Goal: Ask a question

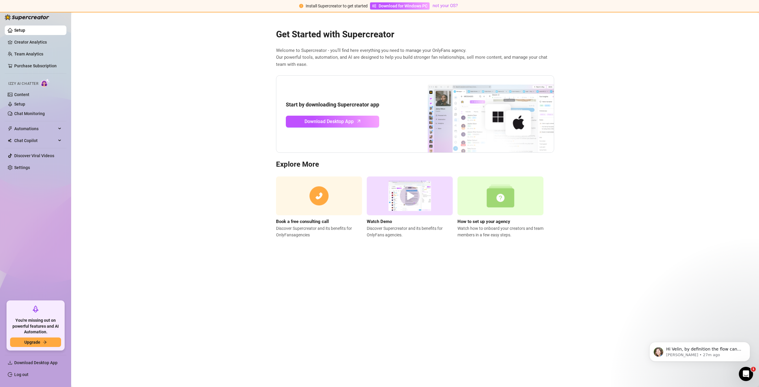
scroll to position [366, 0]
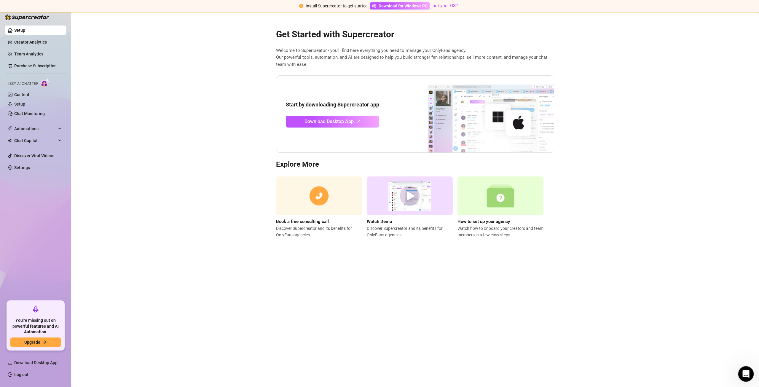
click at [745, 373] on div "Open Intercom Messenger" at bounding box center [746, 373] width 20 height 20
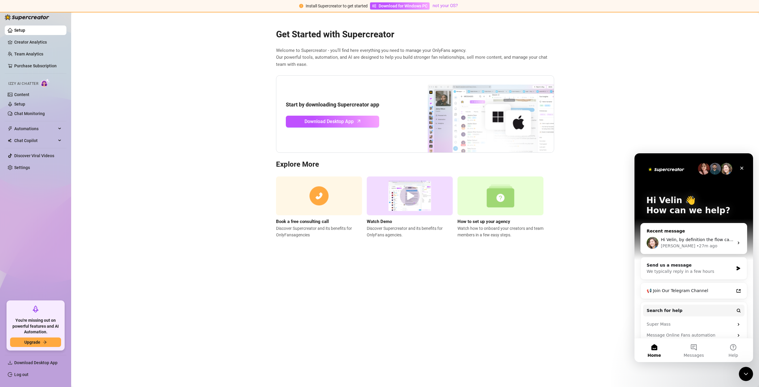
click at [688, 247] on div "Ella • 27m ago" at bounding box center [697, 246] width 73 height 6
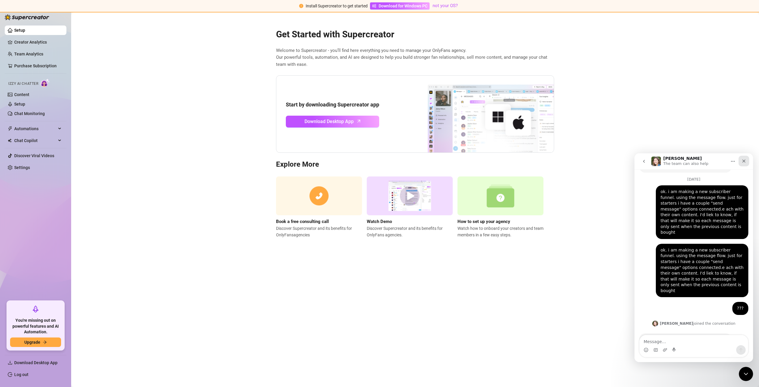
click at [744, 161] on icon "Close" at bounding box center [744, 161] width 3 height 3
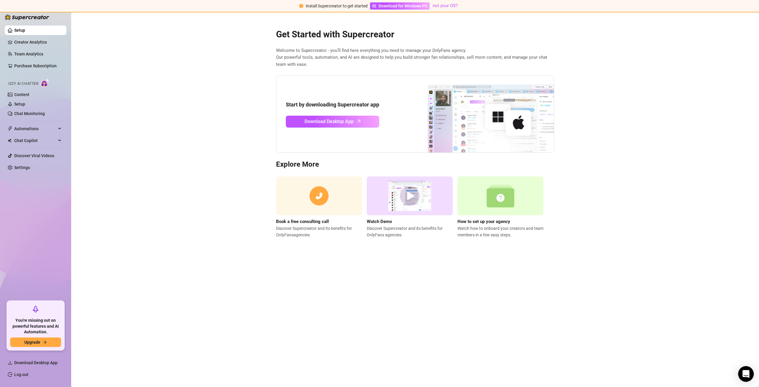
click at [749, 369] on div "Open Intercom Messenger" at bounding box center [747, 374] width 16 height 16
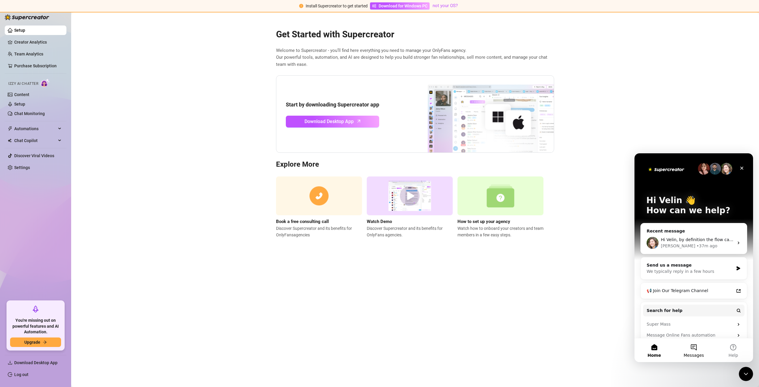
click at [695, 353] on span "Messages" at bounding box center [694, 355] width 20 height 4
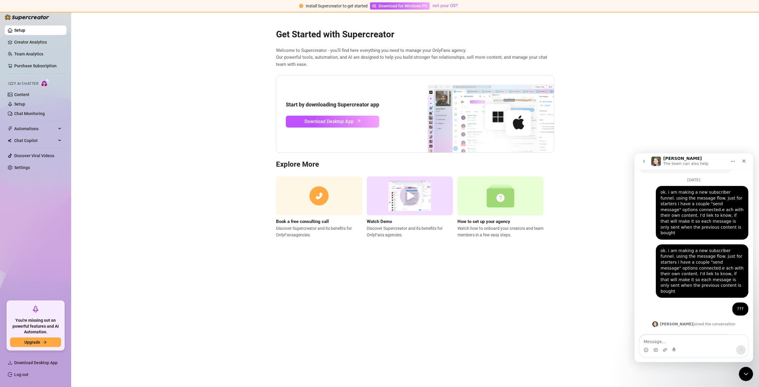
scroll to position [366, 0]
click at [670, 342] on textarea "Message…" at bounding box center [694, 340] width 109 height 10
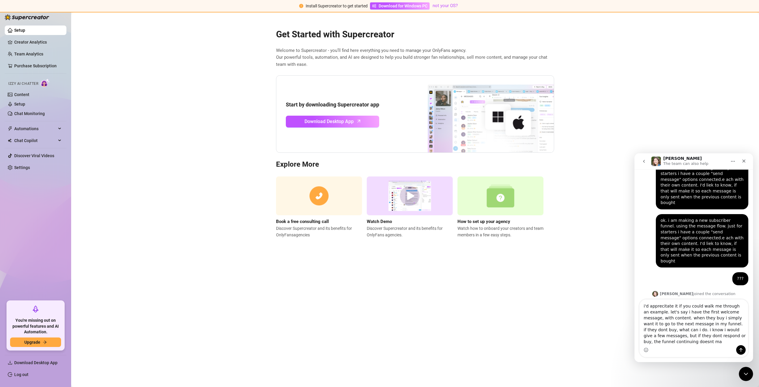
scroll to position [402, 0]
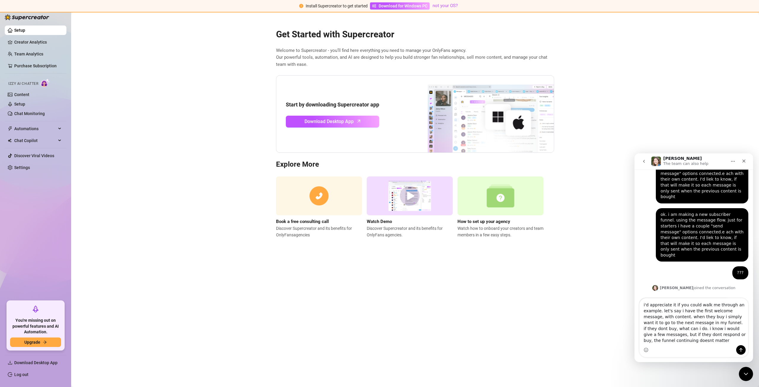
type textarea "i'd appreciate it if you could walk me through an example. let's say i have the…"
click at [739, 352] on button "Send a message…" at bounding box center [741, 349] width 9 height 9
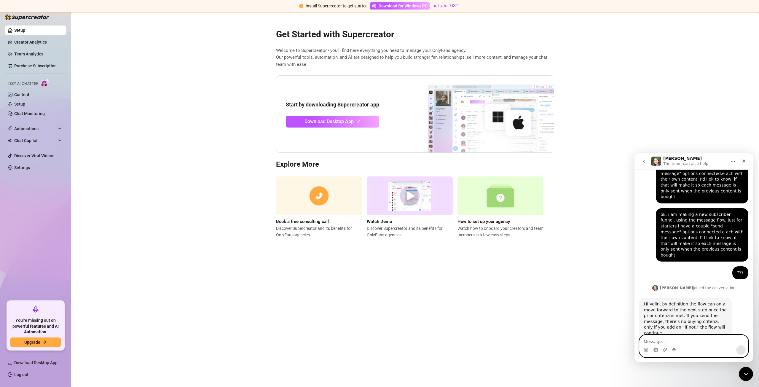
scroll to position [424, 0]
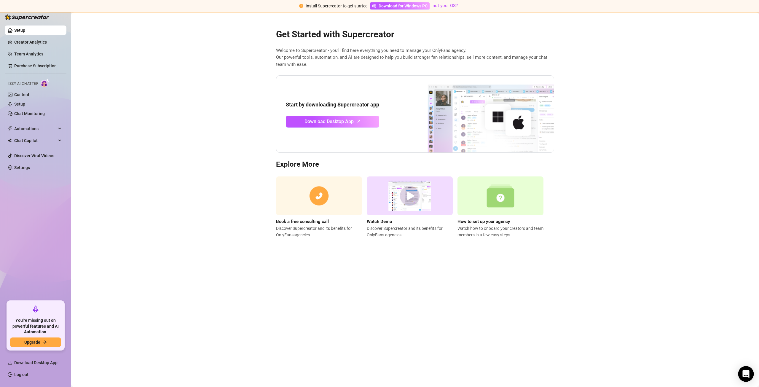
click at [751, 373] on div "Open Intercom Messenger" at bounding box center [747, 374] width 16 height 16
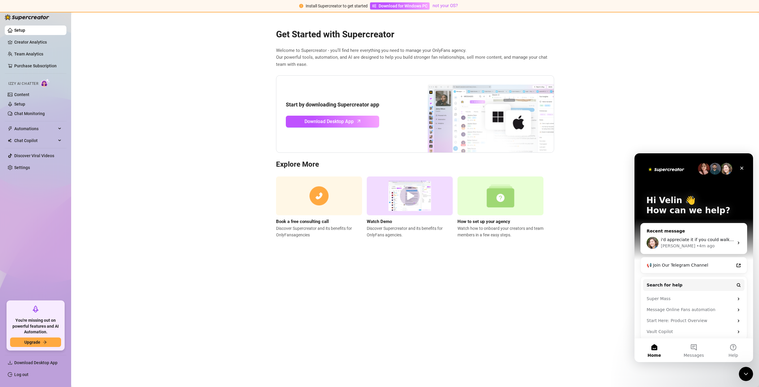
click at [690, 242] on div "i'd appreciate it if you could walk me through an example. let's say i have the…" at bounding box center [697, 240] width 73 height 6
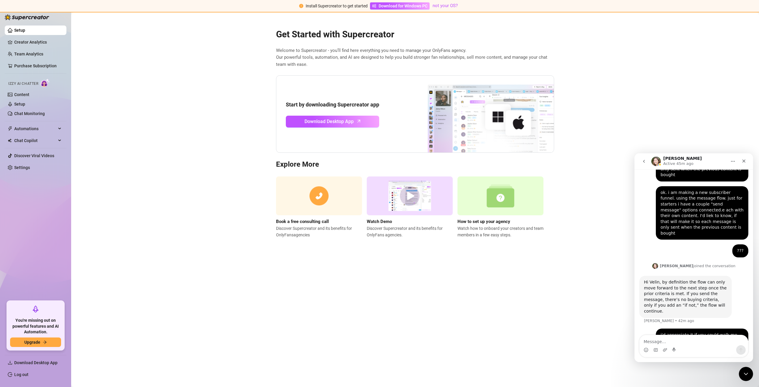
scroll to position [424, 0]
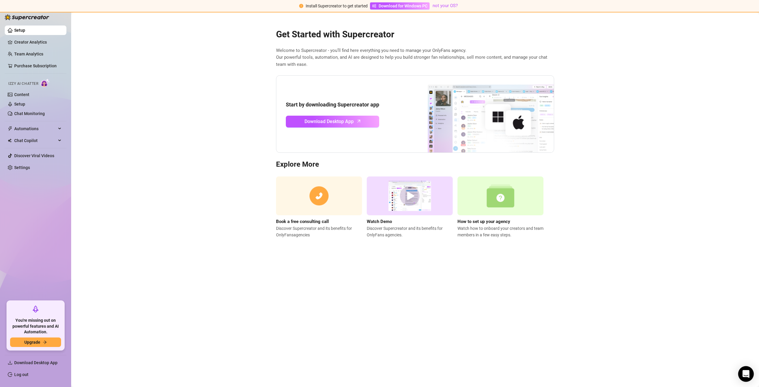
click at [749, 378] on div "Open Intercom Messenger" at bounding box center [747, 374] width 16 height 16
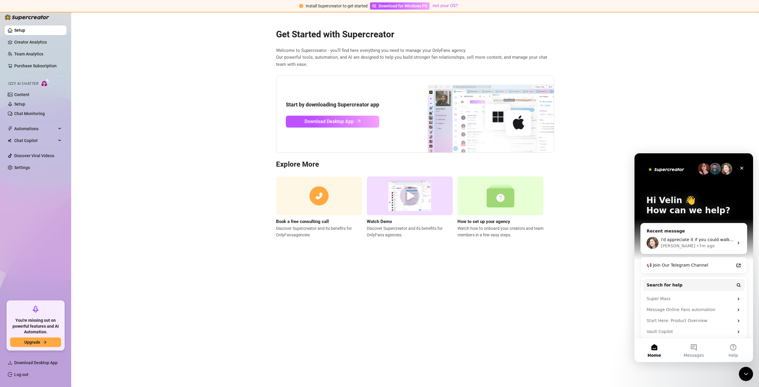
click at [683, 220] on div "Hi Velin 👋 How can we help?" at bounding box center [694, 206] width 107 height 107
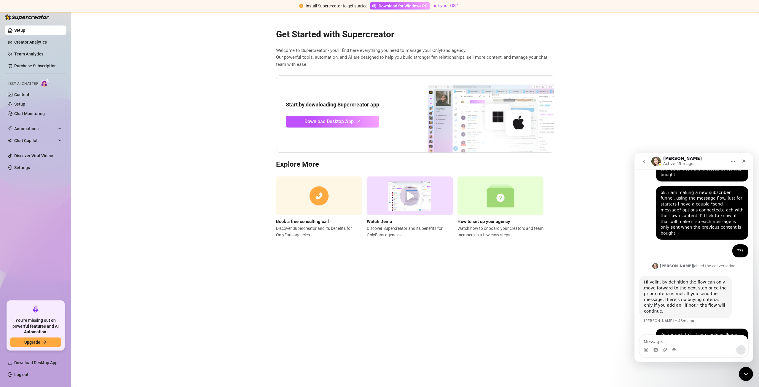
scroll to position [424, 0]
click at [647, 131] on main "Get Started with Supercreator Welcome to Supercreator - you’ll find here everyt…" at bounding box center [415, 199] width 688 height 375
click at [643, 157] on button "go back" at bounding box center [644, 161] width 11 height 11
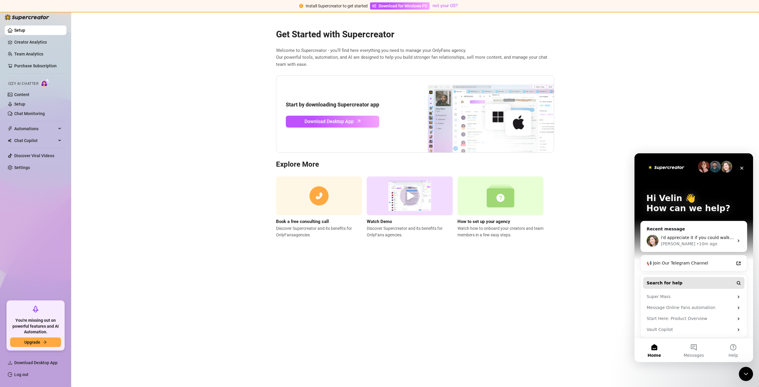
scroll to position [4, 0]
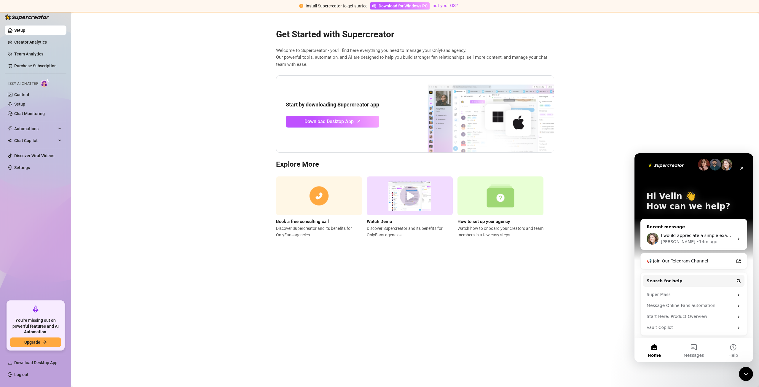
click at [708, 233] on div "I would appreciate a simple example. For instance, I want to send a welcome mes…" at bounding box center [697, 236] width 73 height 6
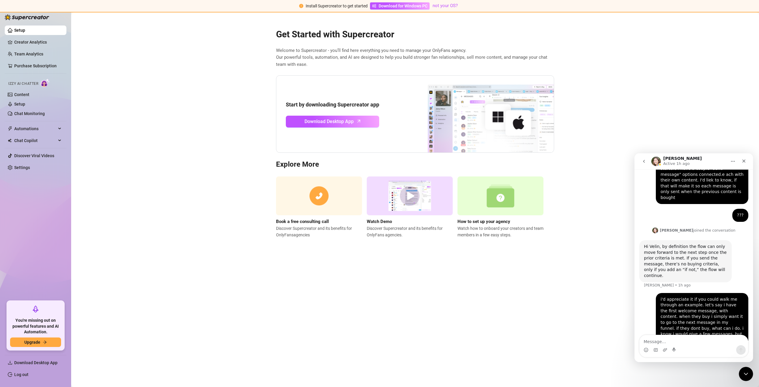
scroll to position [461, 0]
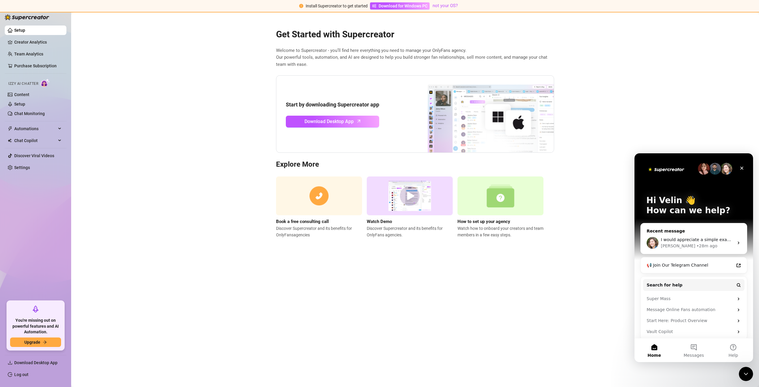
click at [697, 243] on div "• 28m ago" at bounding box center [707, 246] width 21 height 6
